Goal: Download file/media

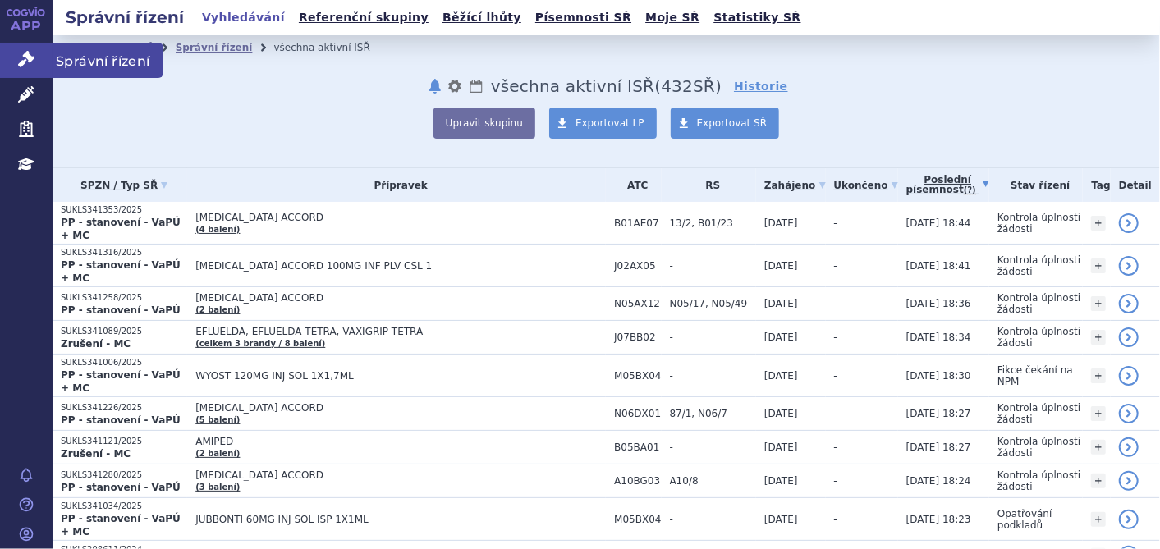
click at [25, 62] on icon at bounding box center [26, 59] width 16 height 16
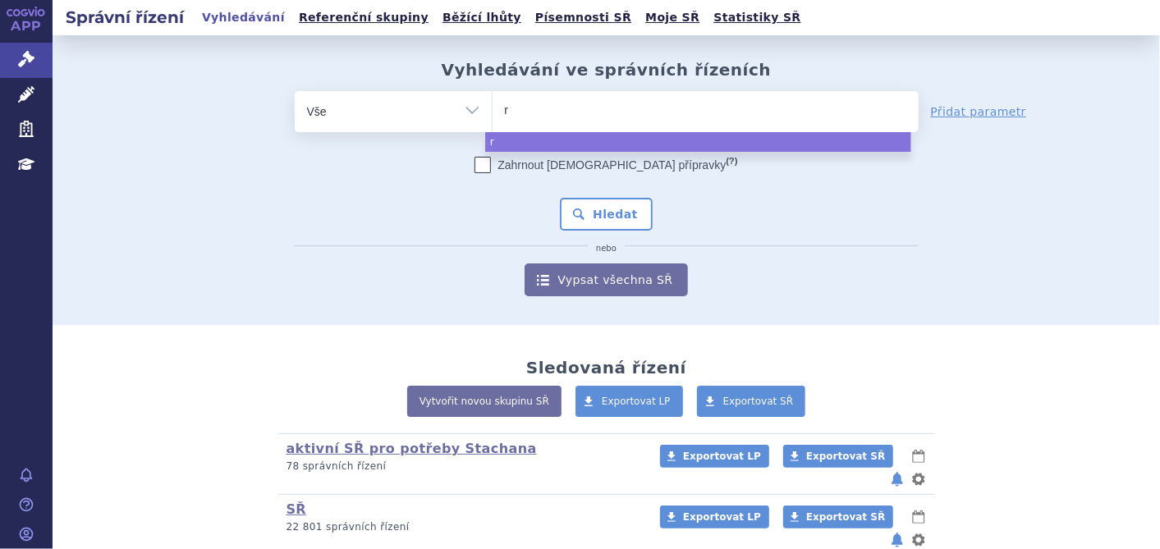
type input "ry"
type input "rys"
type input "ryst"
type input "rysti"
type input "rystig"
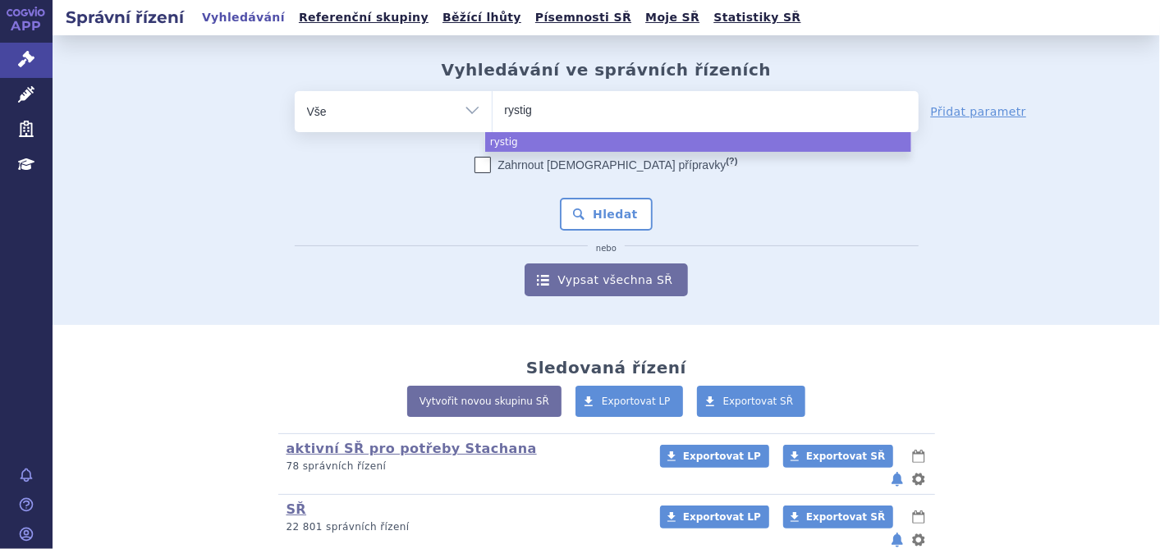
type input "rystigg"
select select "rystigg"
click at [604, 219] on button "Hledat" at bounding box center [606, 214] width 93 height 33
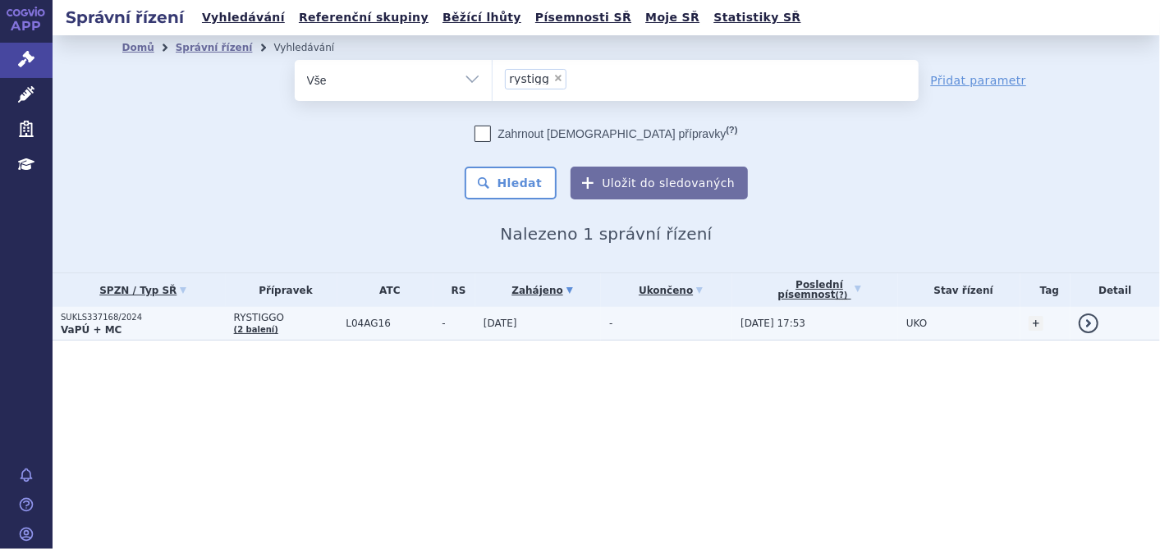
click at [89, 336] on td "SUKLS337168/2024 VaPÚ + MC" at bounding box center [139, 324] width 173 height 34
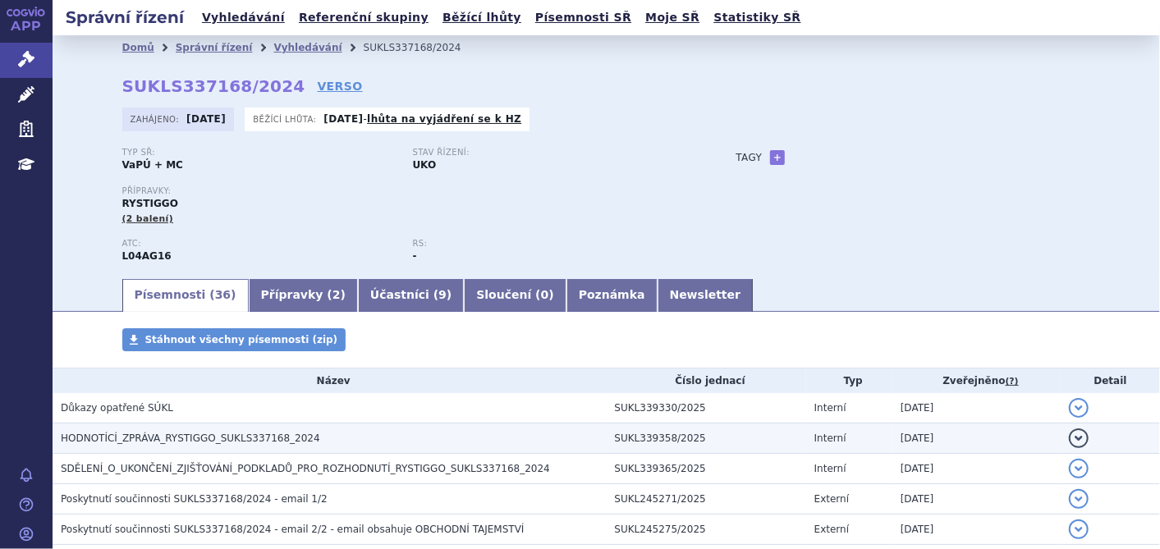
click at [154, 431] on h3 "HODNOTÍCÍ_ZPRÁVA_RYSTIGGO_SUKLS337168_2024" at bounding box center [334, 438] width 546 height 16
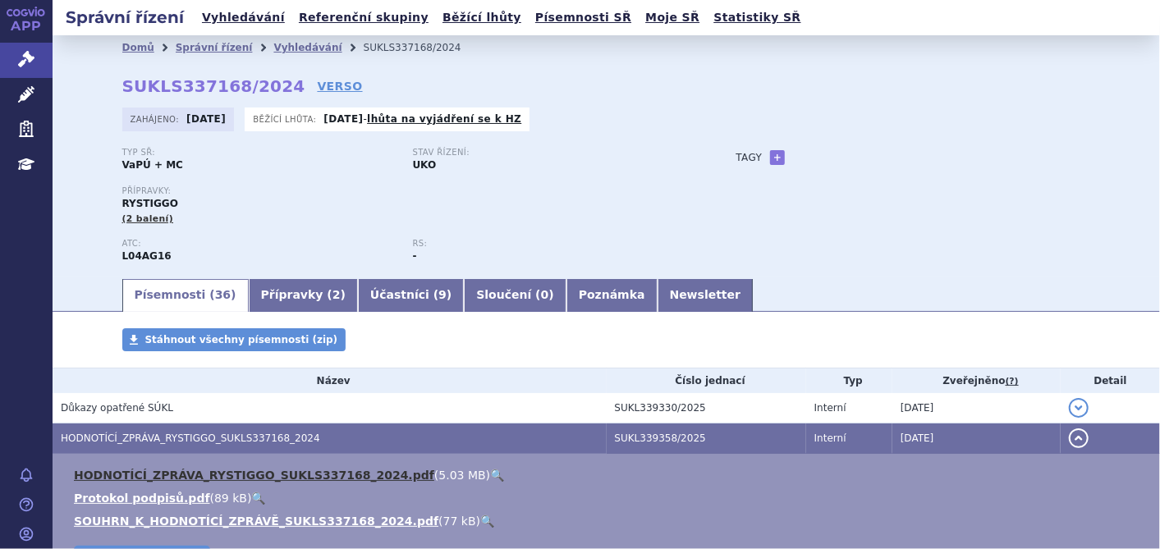
click at [149, 482] on link "HODNOTÍCÍ_ZPRÁVA_RYSTIGGO_SUKLS337168_2024.pdf" at bounding box center [254, 475] width 360 height 13
click at [158, 471] on link "HODNOTÍCÍ_ZPRÁVA_RYSTIGGO_SUKLS337168_2024.pdf" at bounding box center [254, 475] width 360 height 13
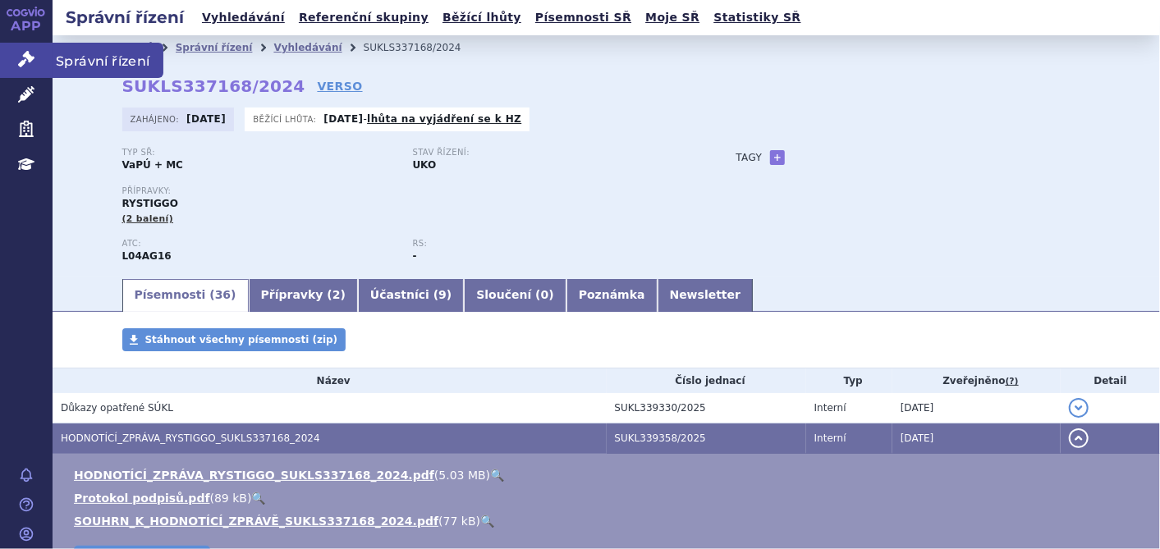
click at [21, 51] on icon at bounding box center [26, 59] width 16 height 16
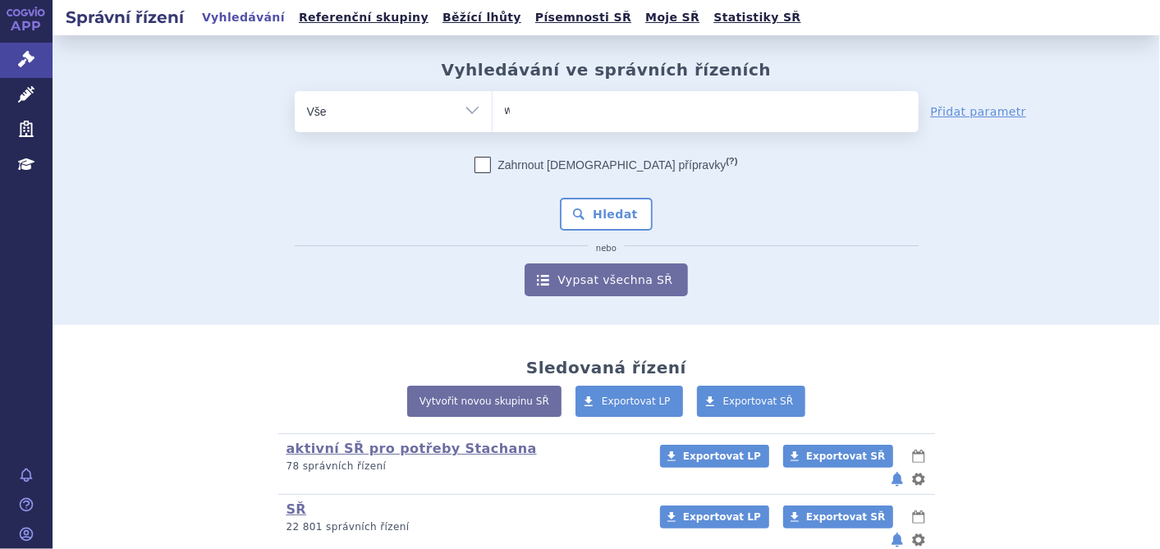
type input "wi"
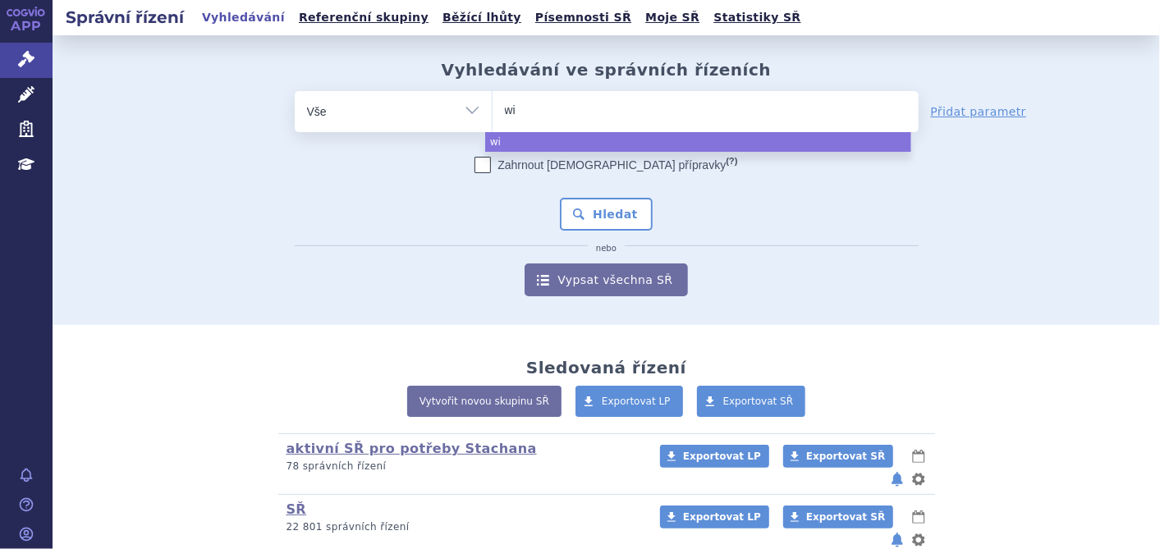
type input "win"
type input "winr"
type input "winre"
type input "winrev"
click at [605, 219] on button "Hledat" at bounding box center [606, 214] width 93 height 33
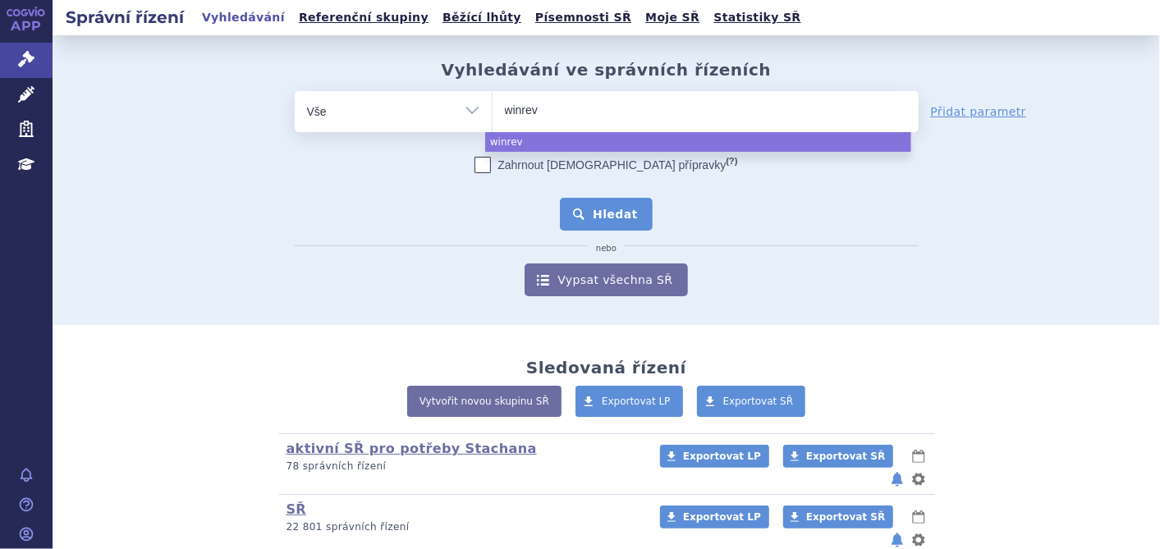
select select "winrev"
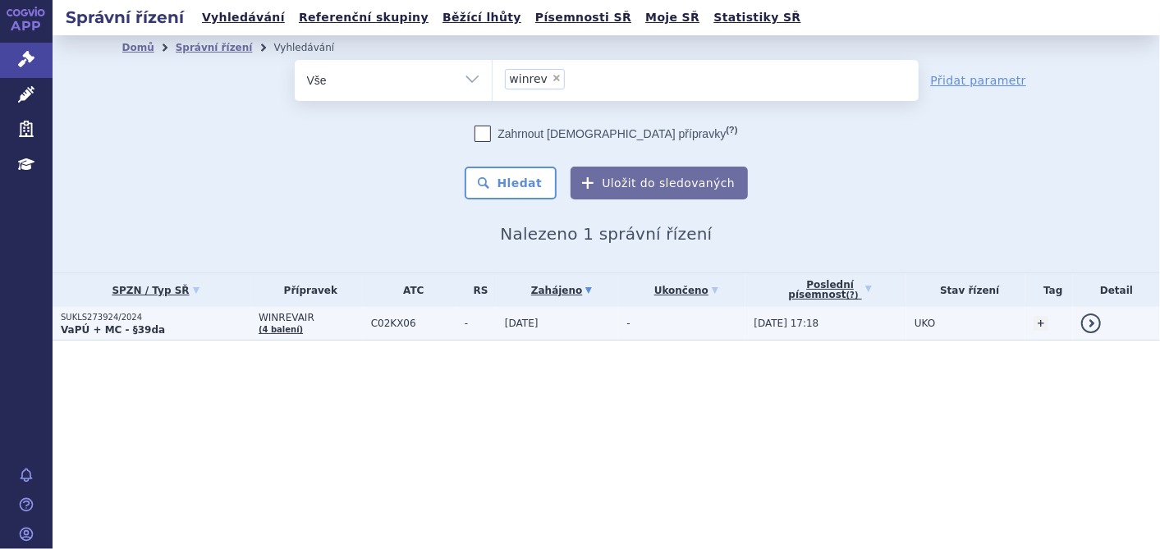
click at [135, 321] on p "SUKLS273924/2024" at bounding box center [156, 317] width 190 height 11
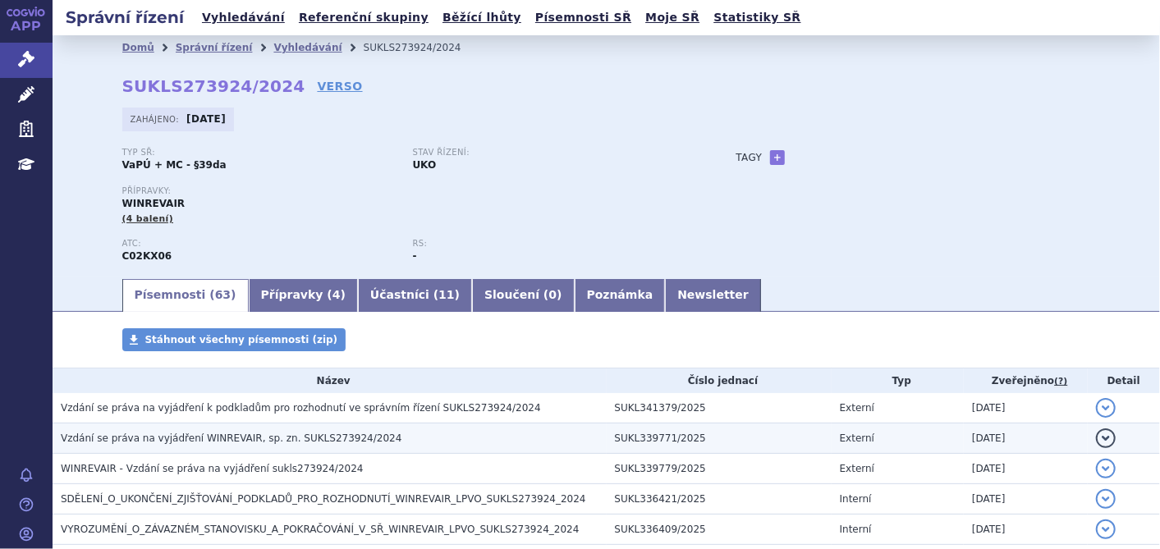
click at [277, 442] on span "Vzdání se práva na vyjádření WINREVAIR, sp. zn. SUKLS273924/2024" at bounding box center [231, 437] width 341 height 11
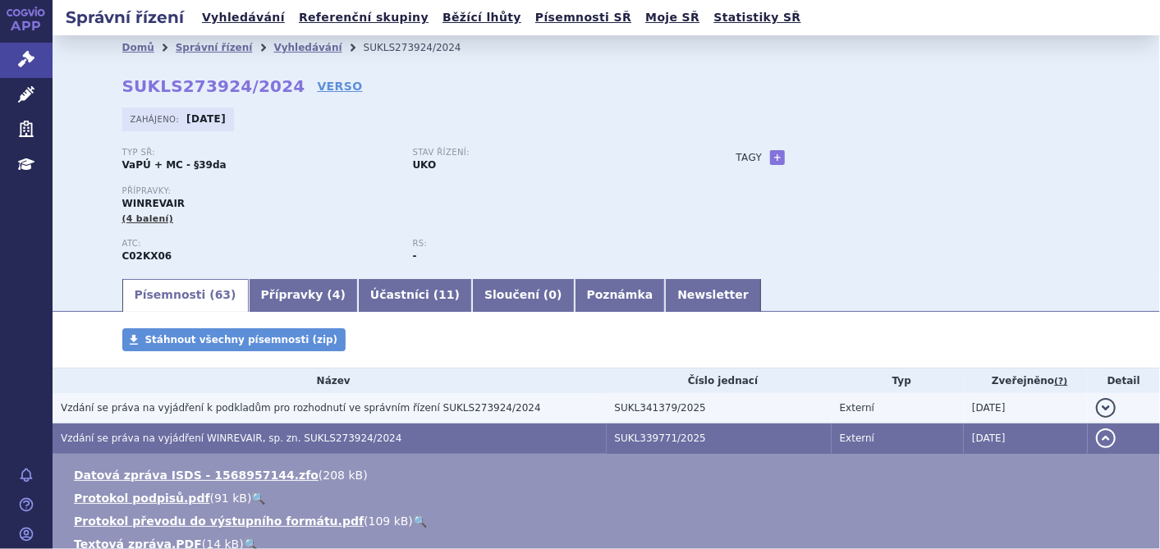
click at [279, 409] on span "Vzdání se práva na vyjádření k podkladům pro rozhodnutí ve správním řízení SUKL…" at bounding box center [301, 407] width 480 height 11
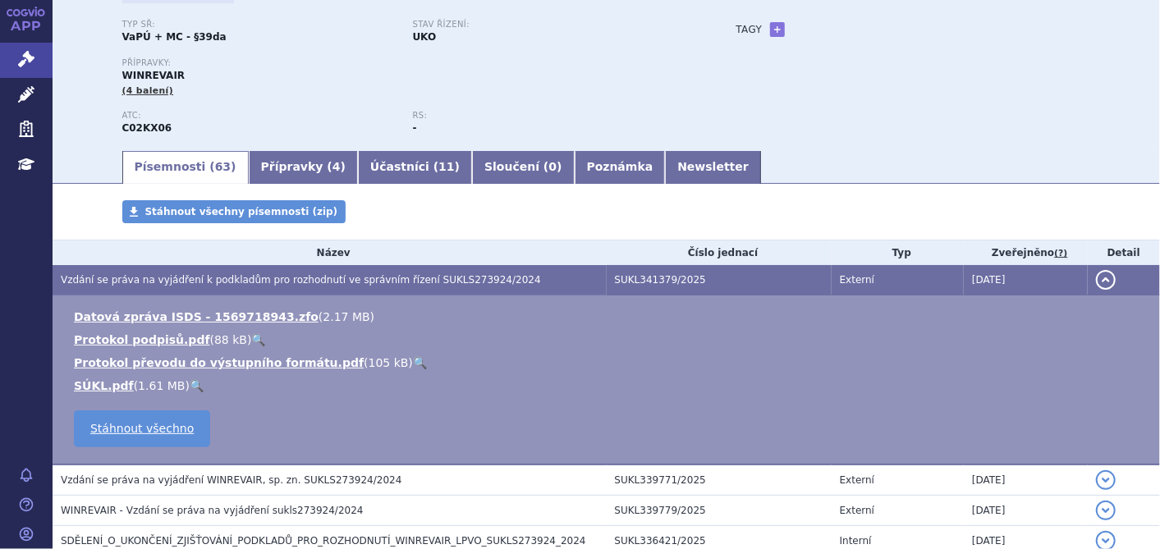
scroll to position [273, 0]
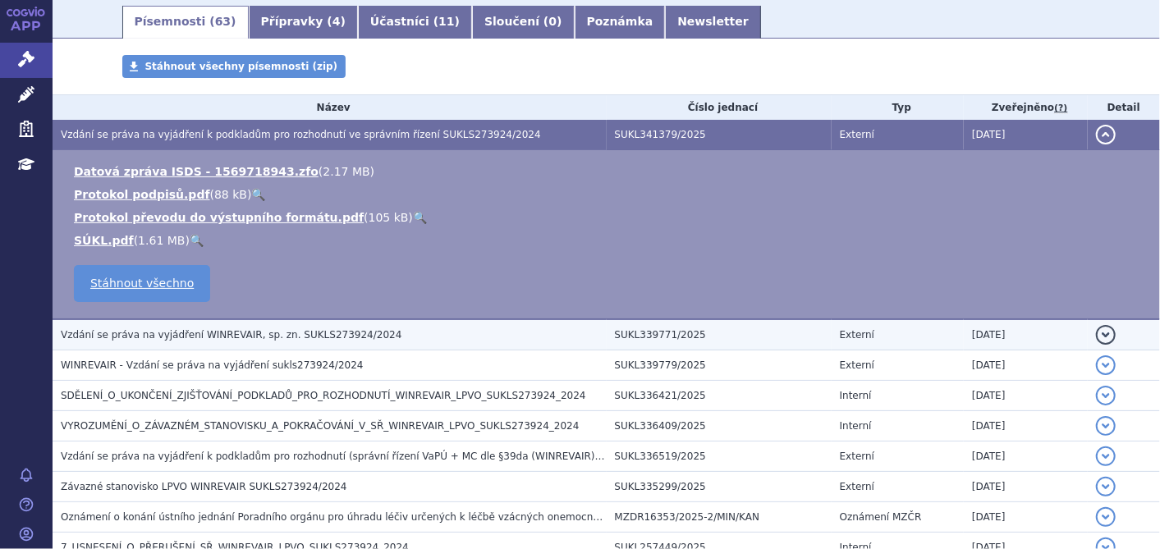
click at [260, 337] on span "Vzdání se práva na vyjádření WINREVAIR, sp. zn. SUKLS273924/2024" at bounding box center [231, 334] width 341 height 11
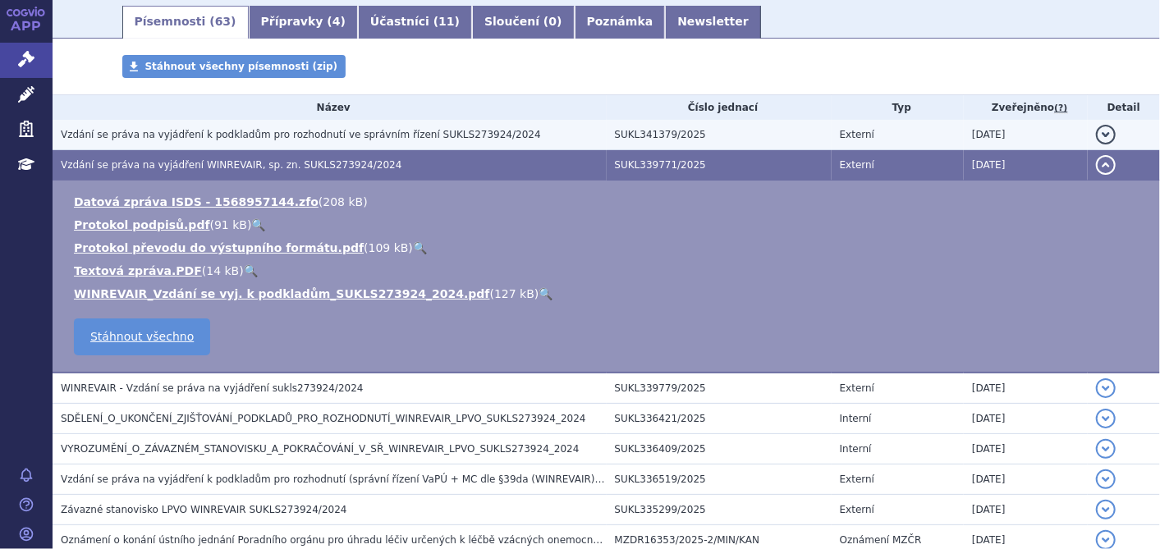
click at [302, 131] on span "Vzdání se práva na vyjádření k podkladům pro rozhodnutí ve správním řízení SUKL…" at bounding box center [301, 134] width 480 height 11
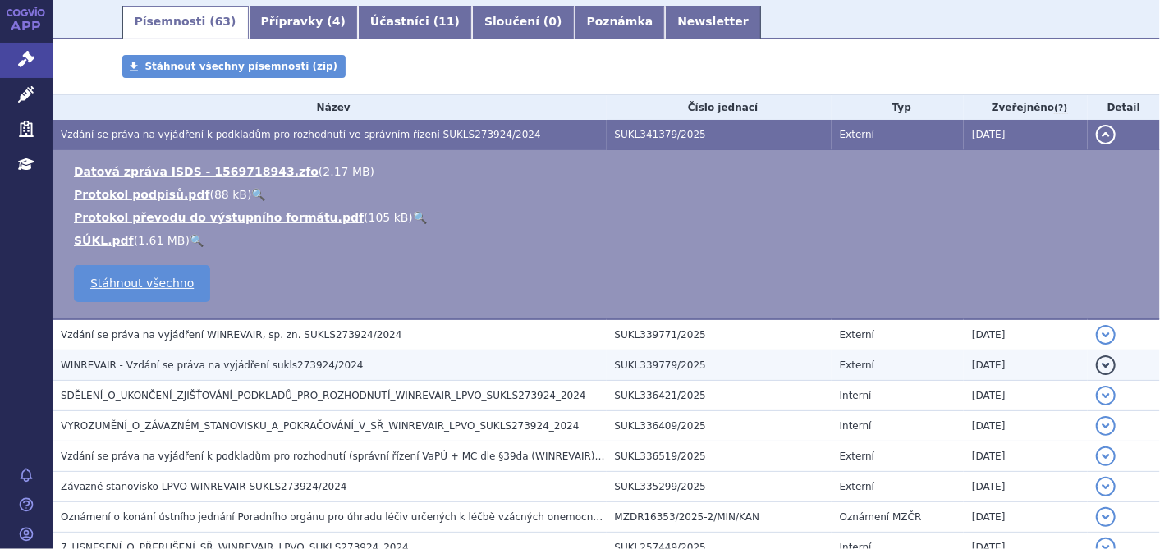
click at [244, 362] on span "WINREVAIR - Vzdání se práva na vyjádření sukls273924/2024" at bounding box center [212, 364] width 303 height 11
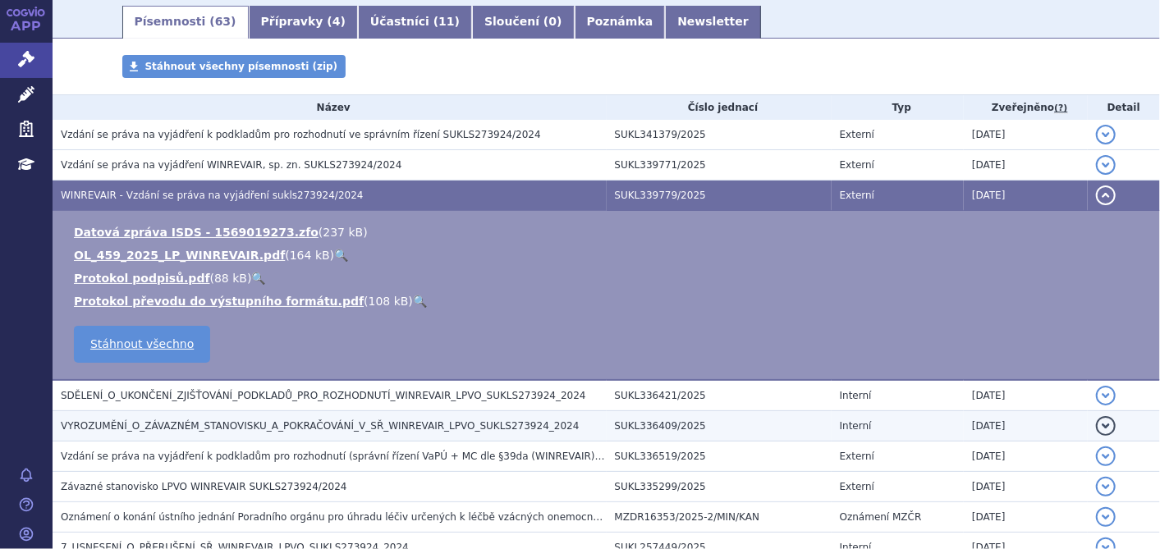
click at [227, 422] on span "VYROZUMĚNÍ_O_ZÁVAZNÉM_STANOVISKU_A_POKRAČOVÁNÍ_V_SŘ_WINREVAIR_LPVO_SUKLS273924_…" at bounding box center [320, 425] width 518 height 11
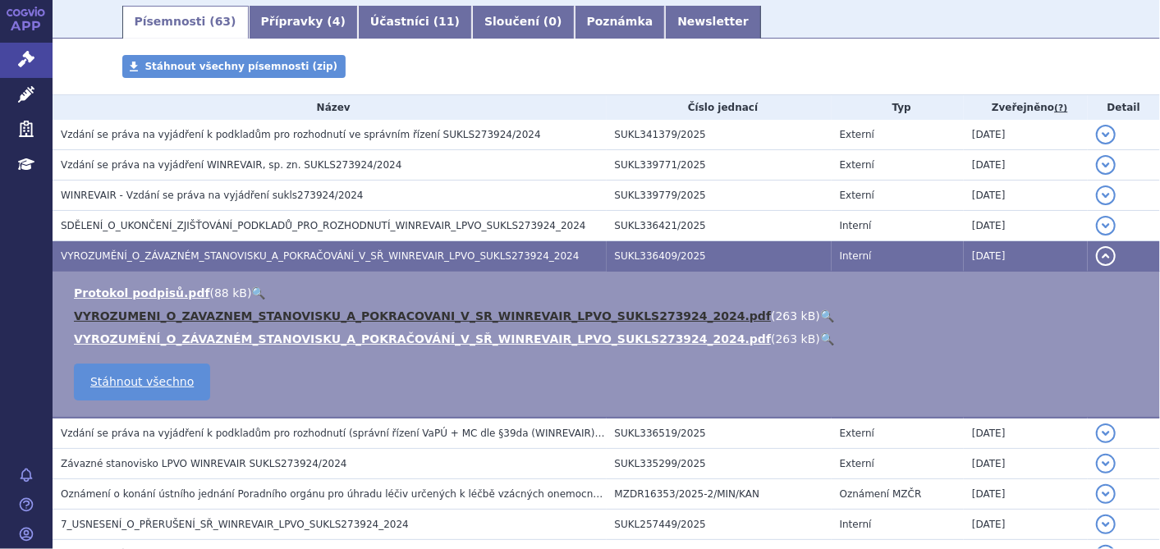
click at [198, 317] on link "VYROZUMENI_O_ZAVAZNEM_STANOVISKU_A_POKRACOVANI_V_SR_WINREVAIR_LPVO_SUKLS273924_…" at bounding box center [422, 315] width 697 height 13
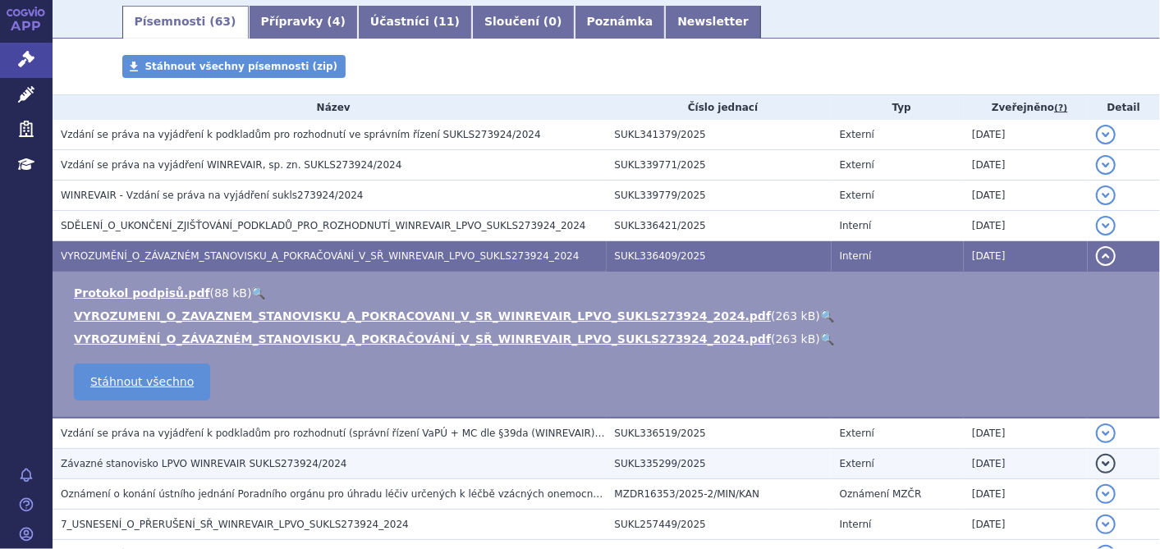
click at [313, 460] on h3 "Závazné stanovisko LPVO WINREVAIR SUKLS273924/2024" at bounding box center [334, 463] width 546 height 16
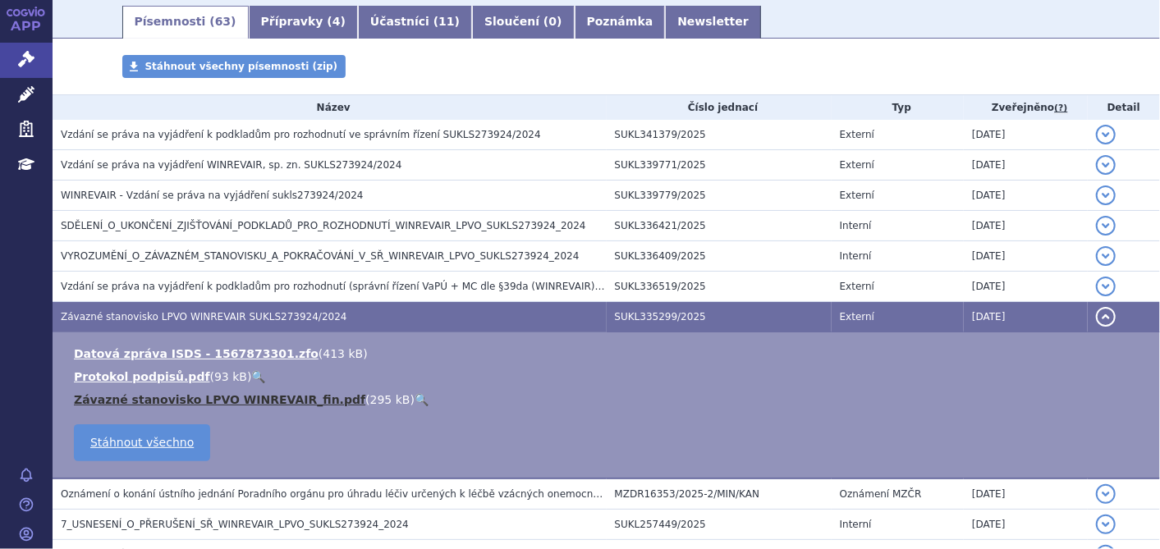
click at [258, 395] on link "Závazné stanovisko LPVO WINREVAIR_fin.pdf" at bounding box center [219, 399] width 291 height 13
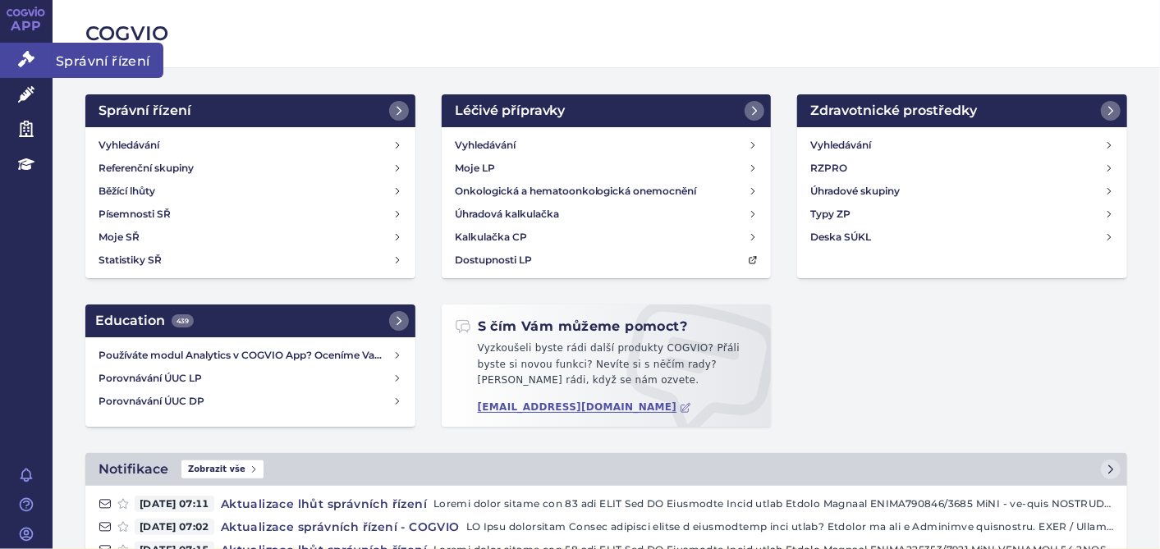
click at [38, 59] on link "Správní řízení" at bounding box center [26, 60] width 53 height 34
click at [21, 7] on icon at bounding box center [26, 12] width 39 height 10
click at [387, 47] on h2 "COGVIO" at bounding box center [605, 34] width 1041 height 28
click at [21, 53] on icon at bounding box center [26, 59] width 16 height 16
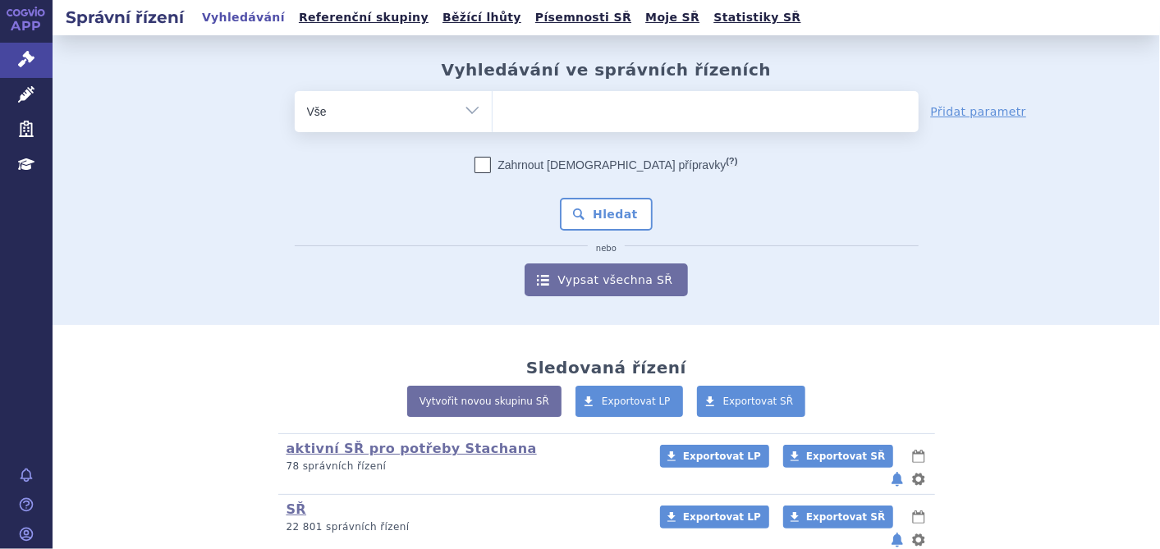
click at [121, 16] on h2 "Správní řízení" at bounding box center [125, 17] width 144 height 23
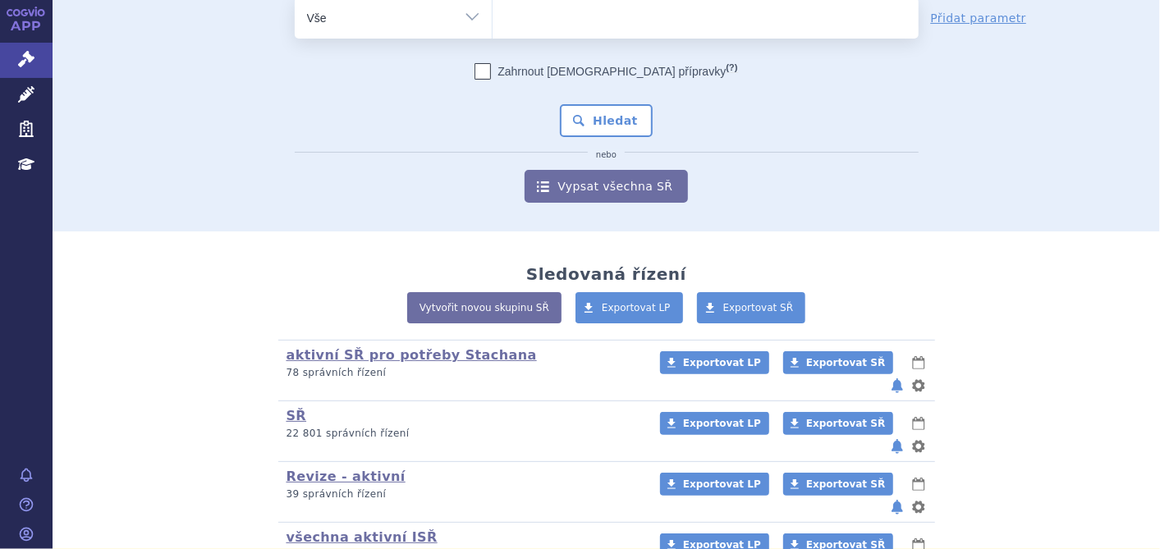
scroll to position [168, 0]
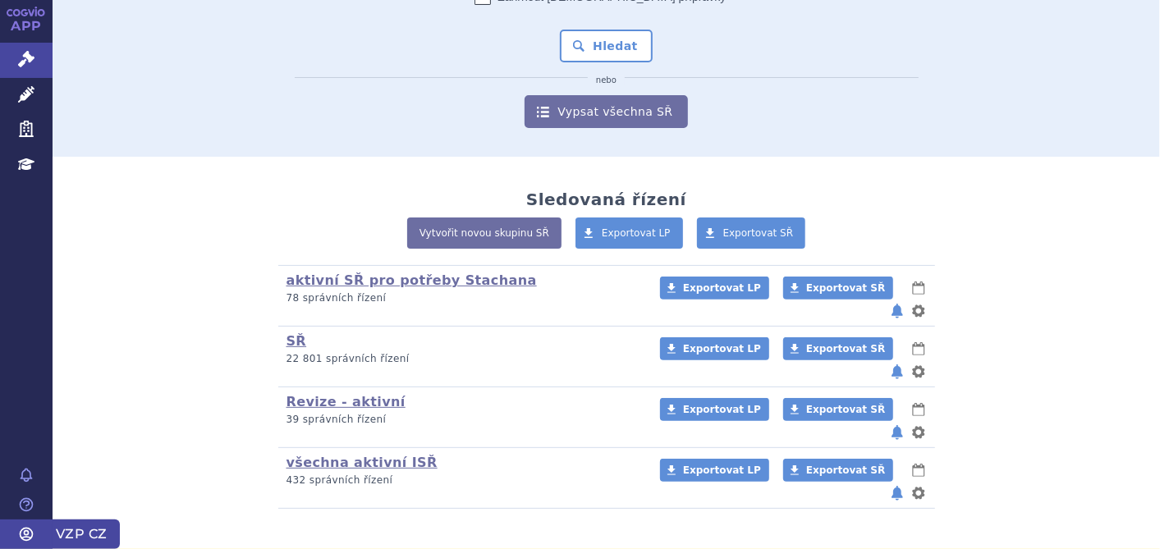
click at [24, 524] on link "VZP CZ" at bounding box center [26, 534] width 53 height 30
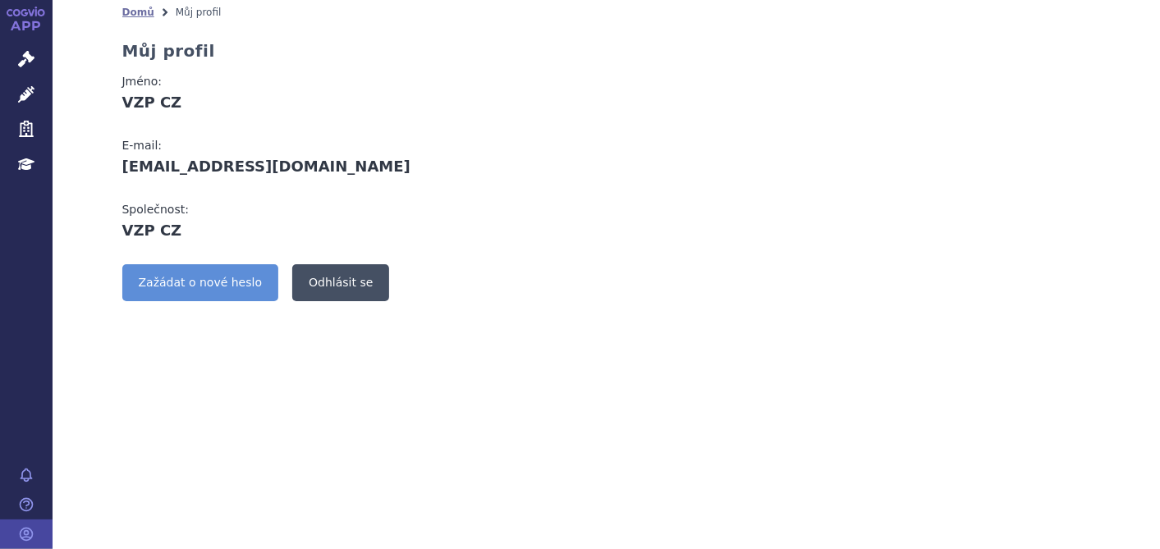
click at [329, 281] on link "Odhlásit se" at bounding box center [340, 282] width 97 height 37
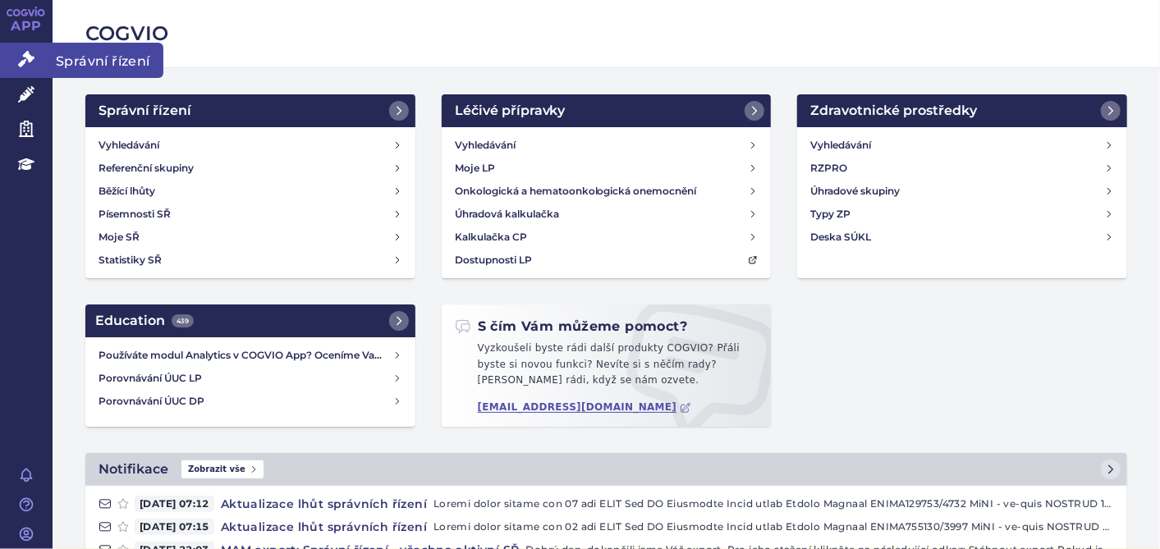
click at [23, 49] on link "Správní řízení" at bounding box center [26, 60] width 53 height 34
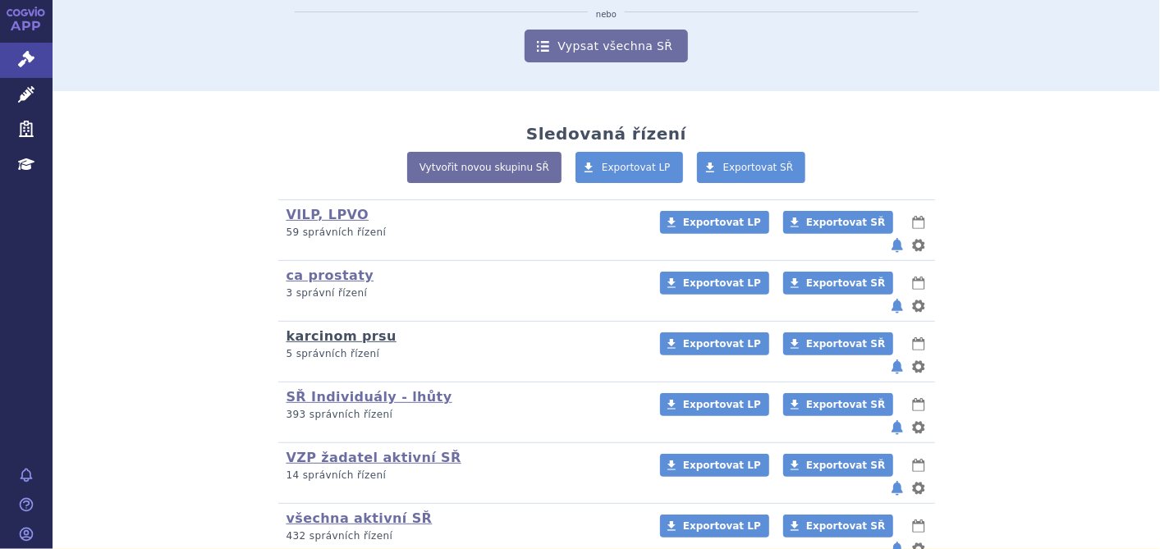
scroll to position [260, 0]
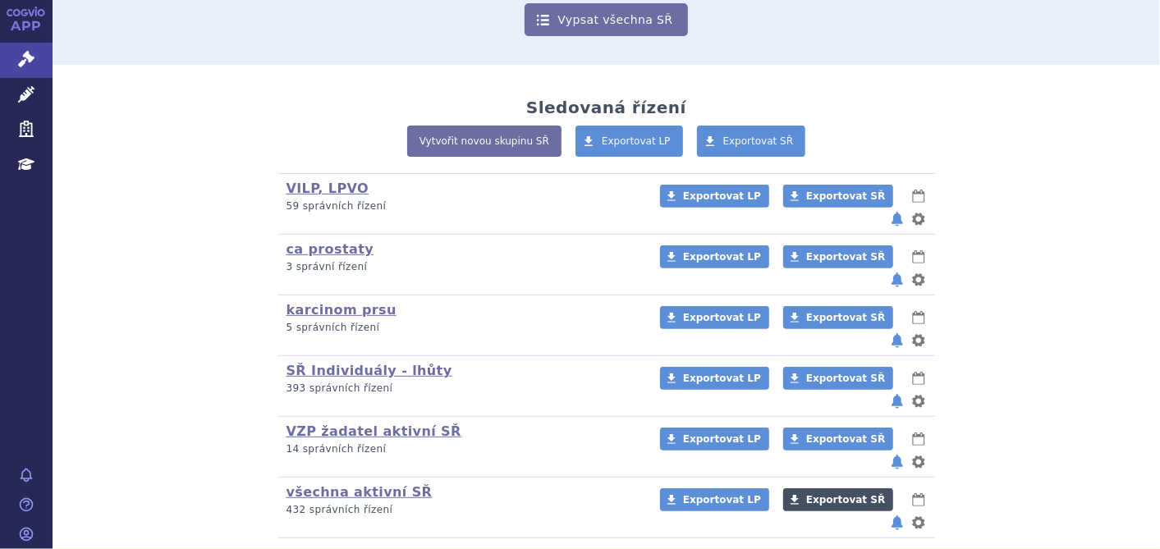
click at [806, 494] on span "Exportovat SŘ" at bounding box center [845, 499] width 79 height 11
